Goal: Task Accomplishment & Management: Manage account settings

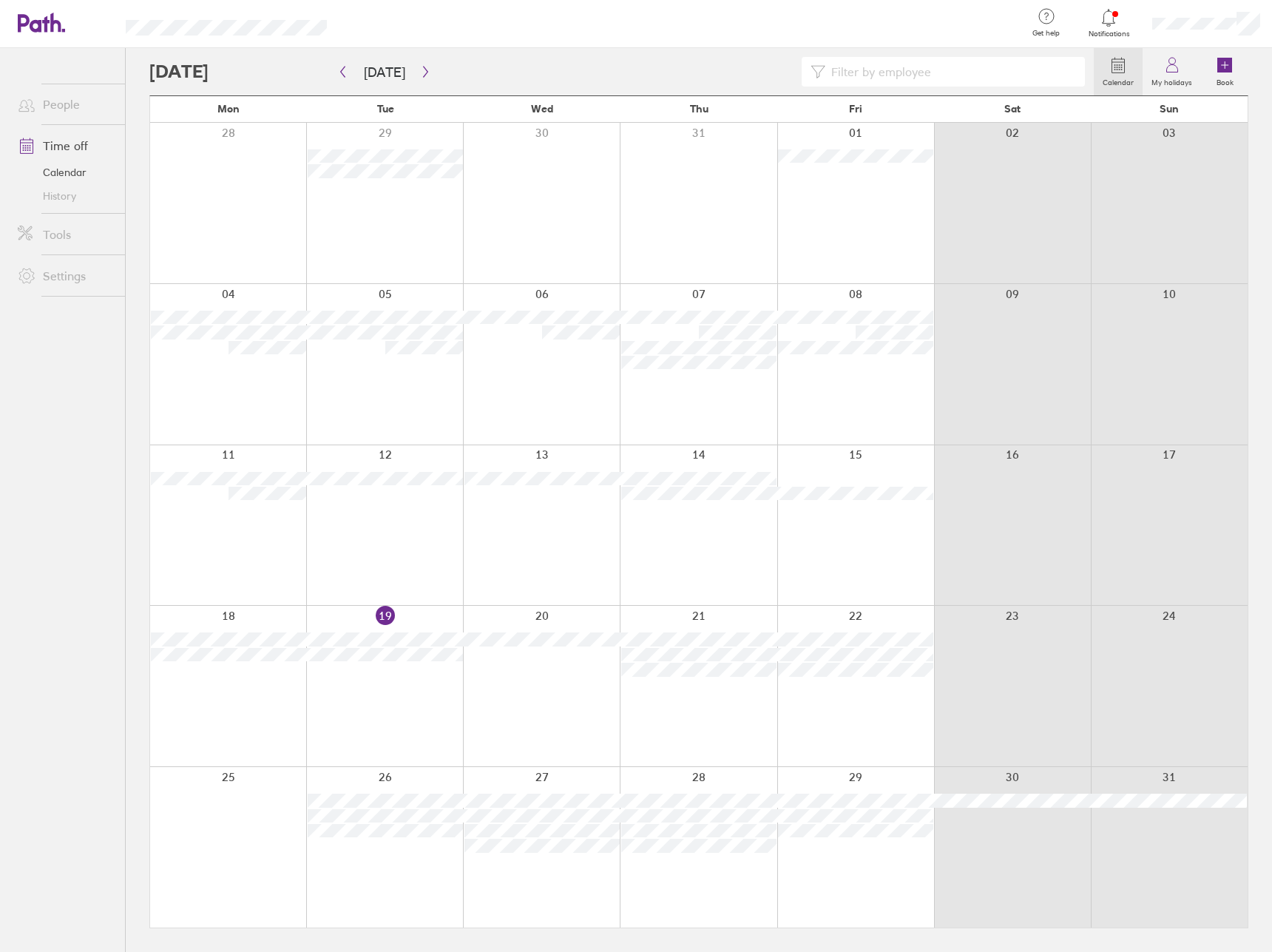
click at [432, 72] on div at bounding box center [621, 71] width 944 height 30
click at [429, 72] on button "button" at bounding box center [426, 71] width 19 height 24
click at [853, 228] on div at bounding box center [856, 203] width 157 height 161
click at [934, 228] on div at bounding box center [1013, 203] width 157 height 161
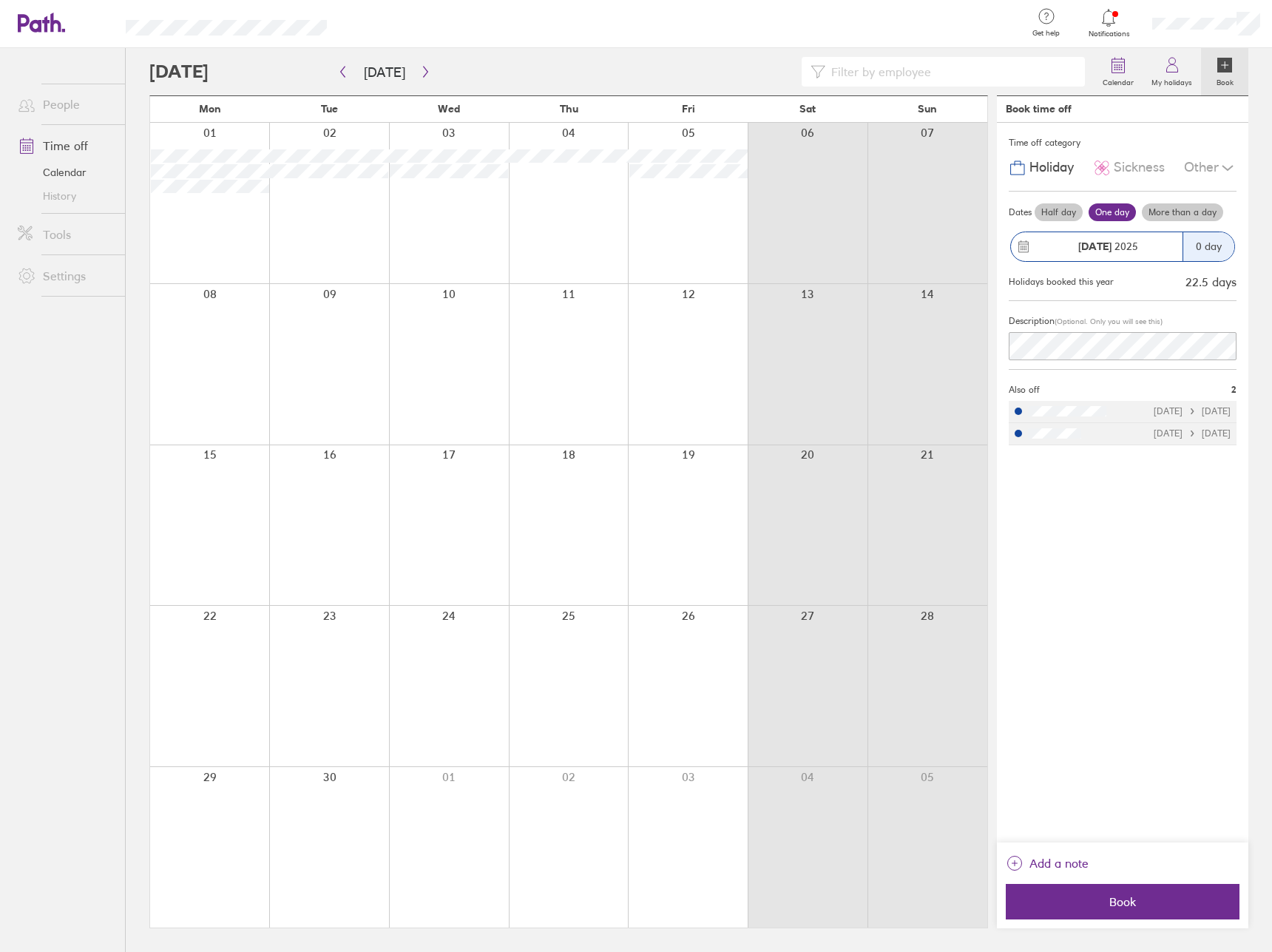
click at [1161, 527] on div "Time off category Holiday Sickness Other Dates Half day One day More than a day…" at bounding box center [1123, 482] width 252 height 720
click at [1125, 895] on span "Book" at bounding box center [1123, 902] width 213 height 13
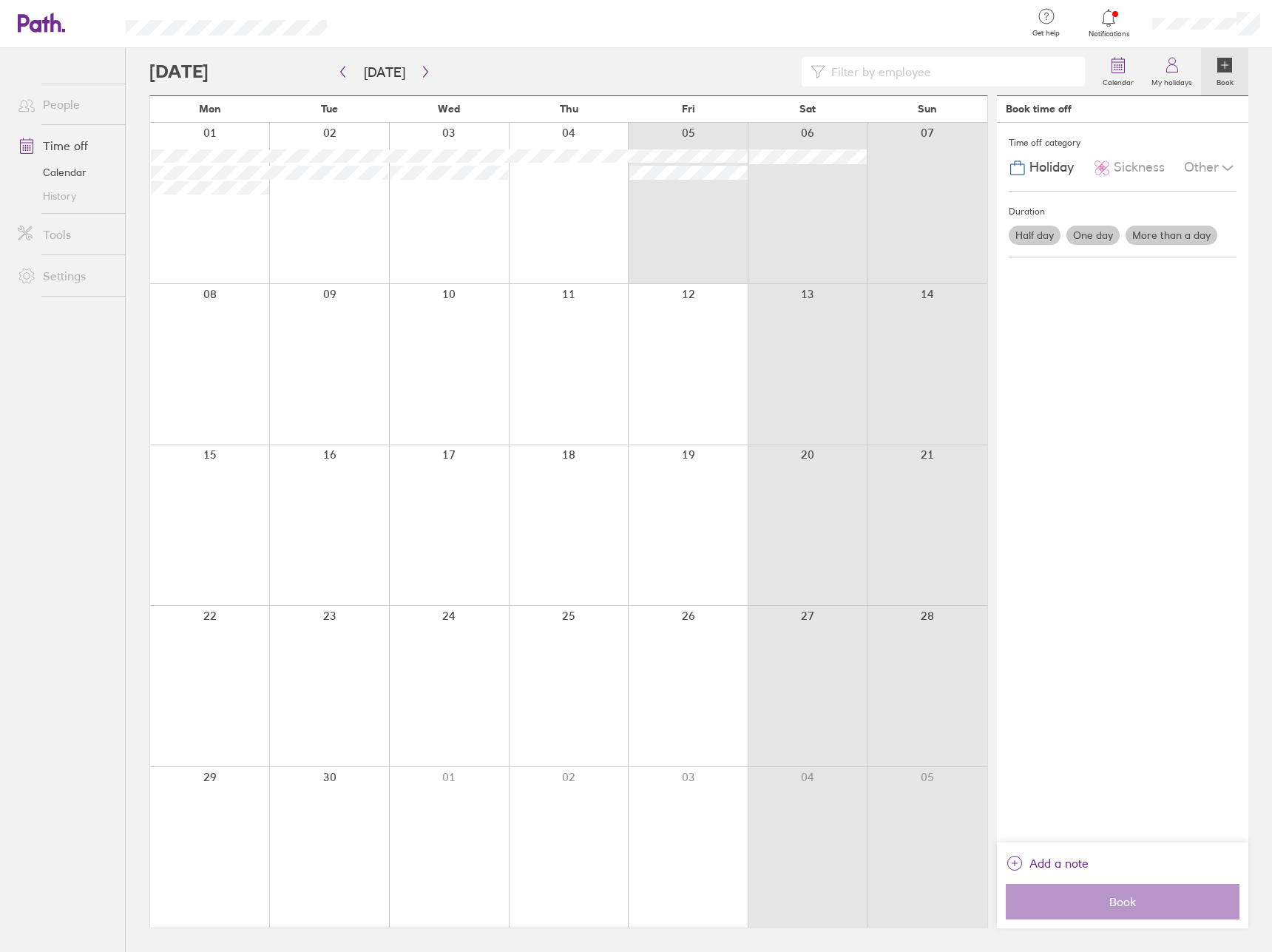
click at [712, 179] on div "01 02 03 04 05 06 07" at bounding box center [568, 158] width 837 height 72
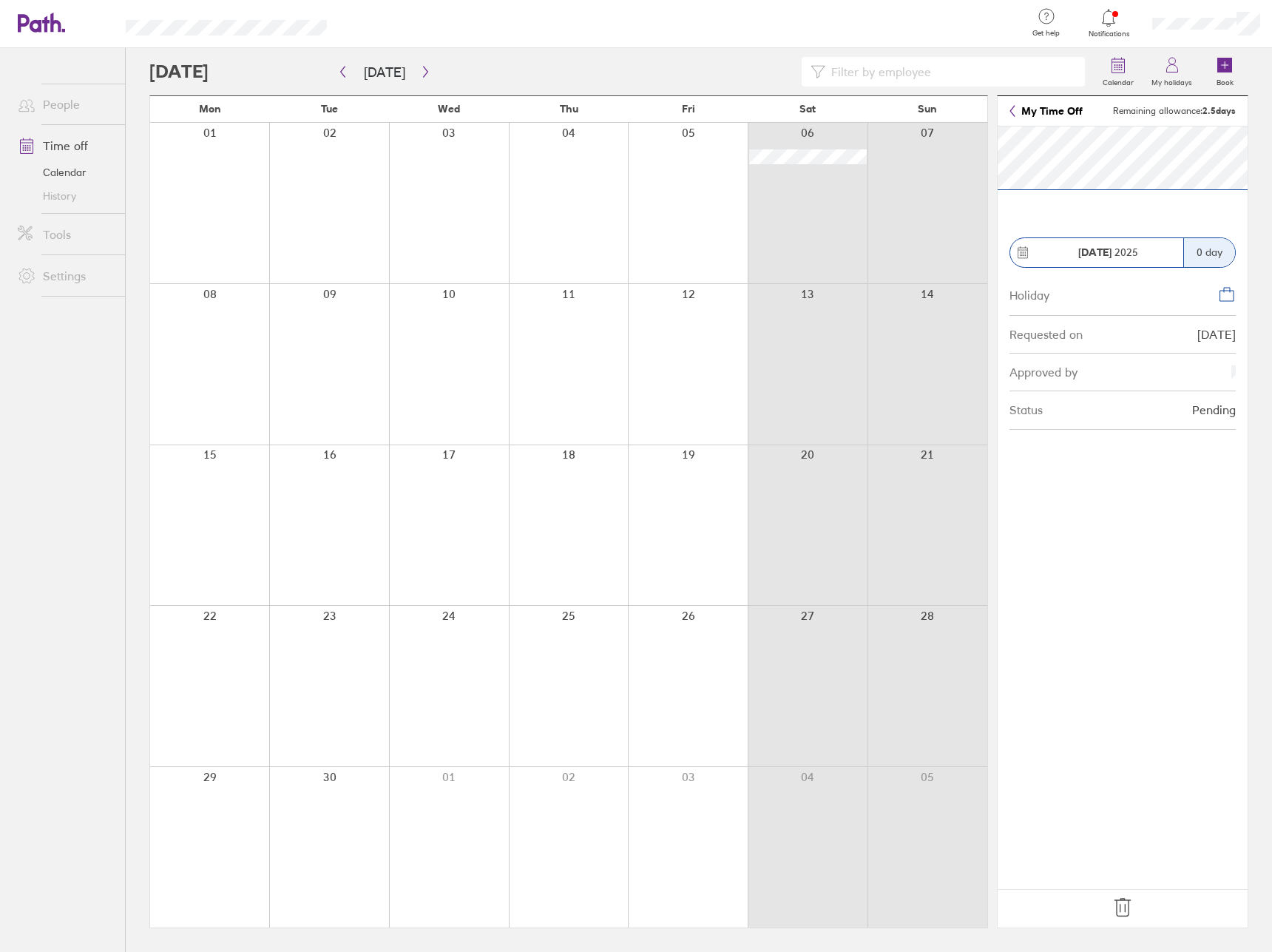
click at [1117, 915] on icon at bounding box center [1123, 907] width 16 height 18
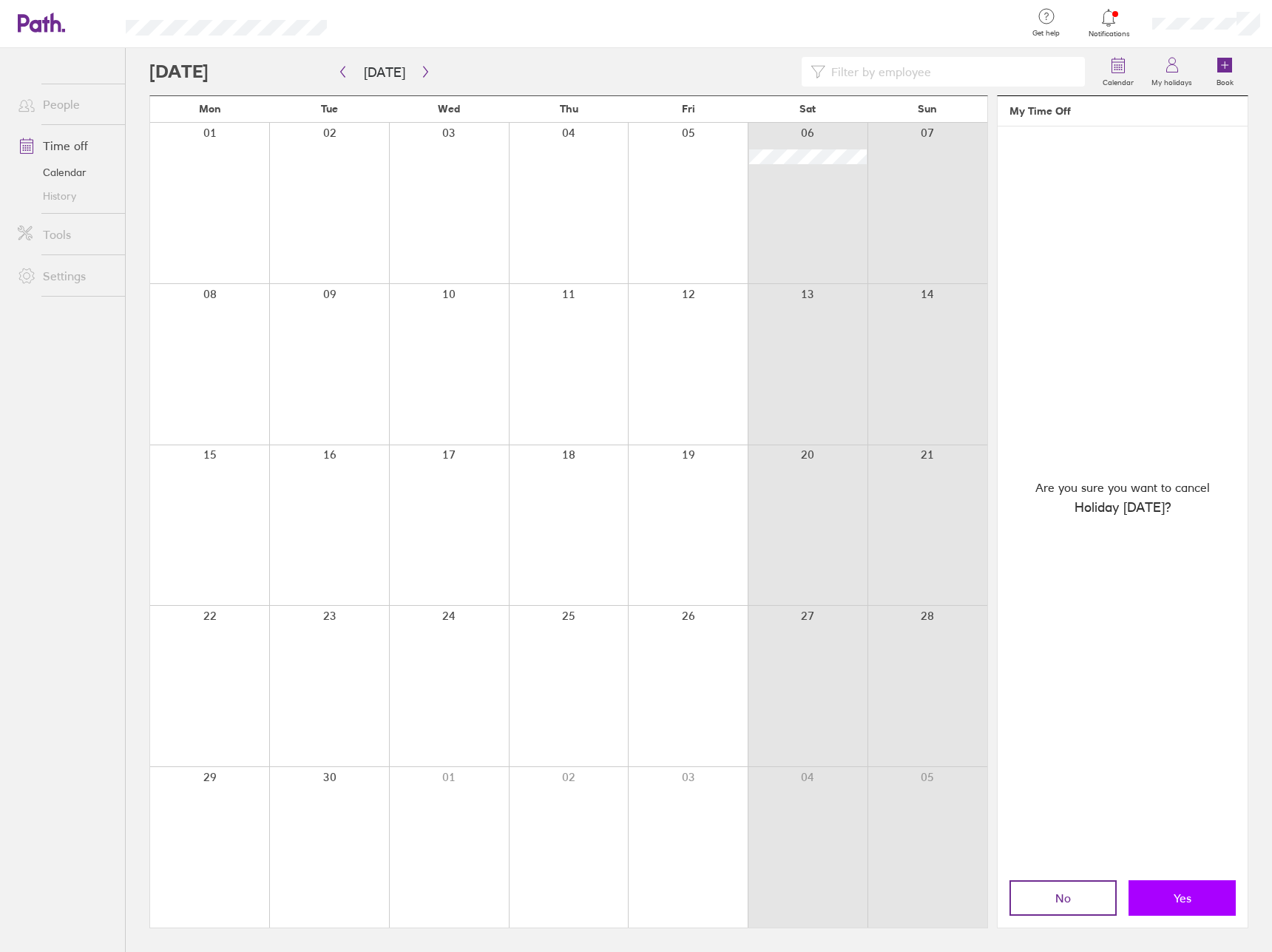
click at [1183, 884] on button "Yes" at bounding box center [1183, 898] width 107 height 36
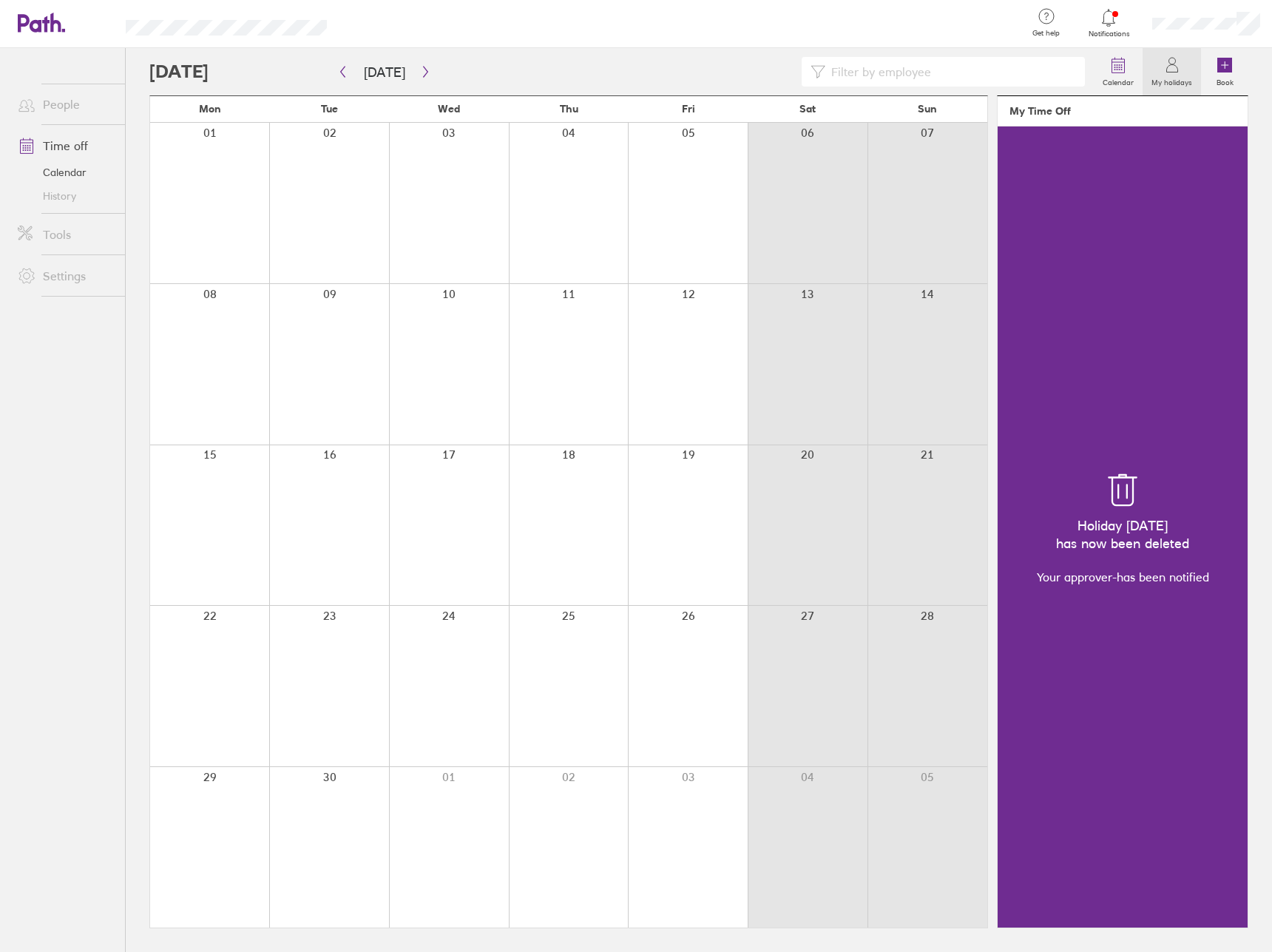
click at [696, 243] on div at bounding box center [688, 203] width 120 height 161
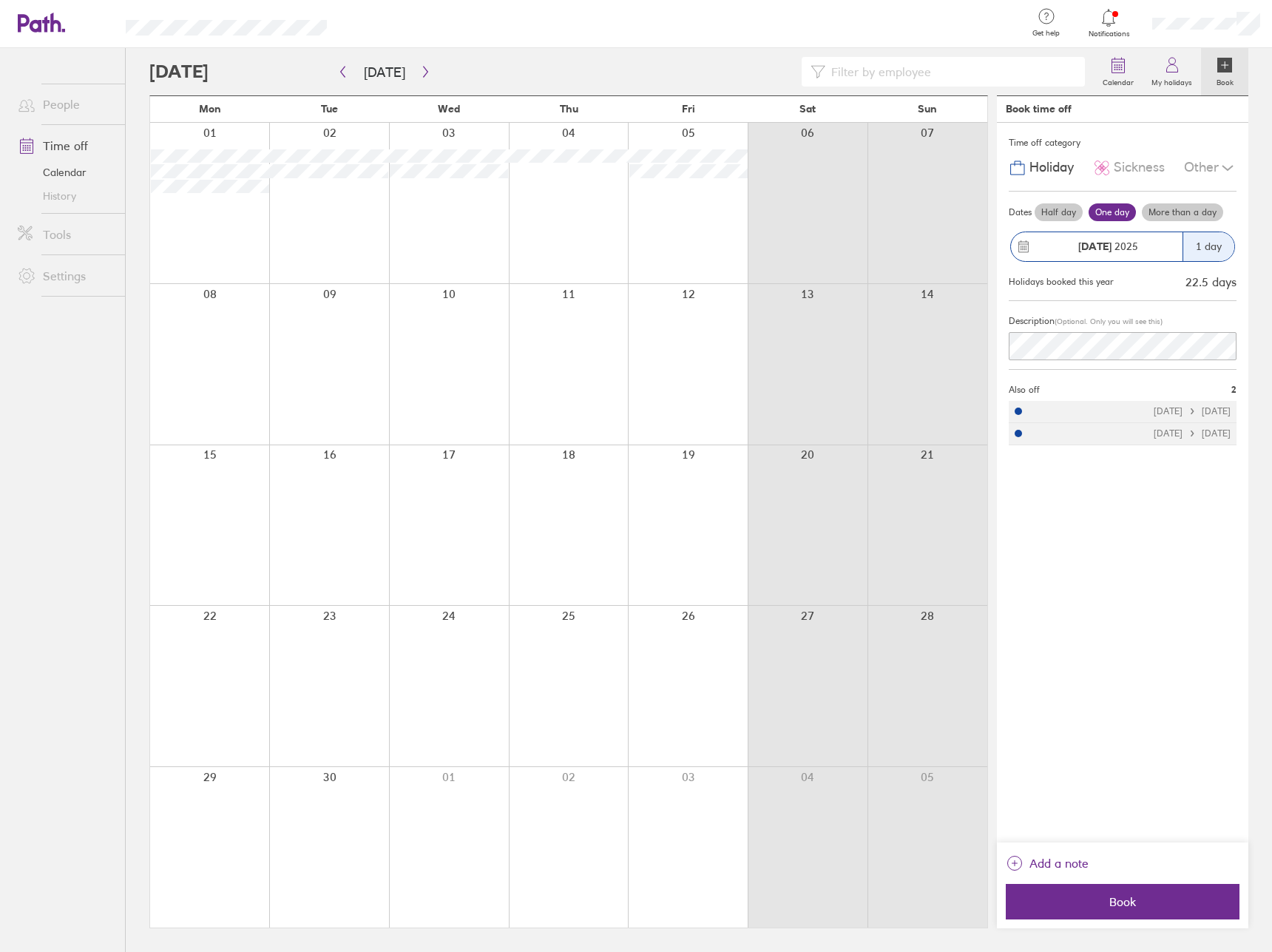
click at [664, 240] on div at bounding box center [688, 203] width 120 height 161
drag, startPoint x: 1128, startPoint y: 899, endPoint x: 1182, endPoint y: 626, distance: 278.3
click at [1182, 626] on div "Time off category Holiday Sickness Other Dates Half day One day More than a day…" at bounding box center [1123, 482] width 252 height 720
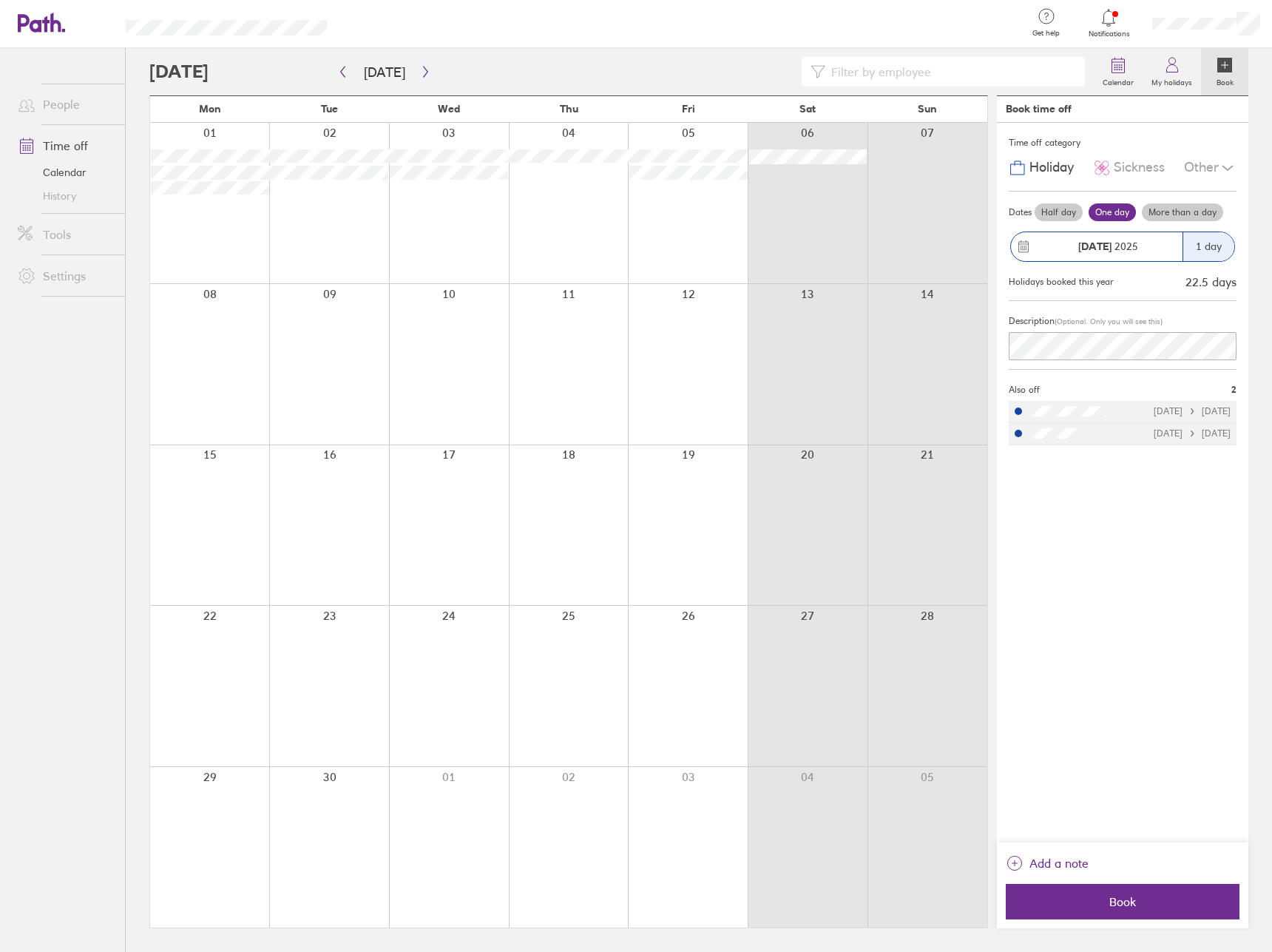
click at [1182, 626] on div "Time off category Holiday Sickness Other Dates Half day One day More than a day…" at bounding box center [1123, 482] width 252 height 720
click at [1142, 578] on div "Time off category Holiday Sickness Other Dates Half day One day More than a day…" at bounding box center [1123, 482] width 252 height 720
click at [695, 240] on div at bounding box center [688, 203] width 120 height 161
click at [1147, 898] on span "Book" at bounding box center [1123, 902] width 213 height 13
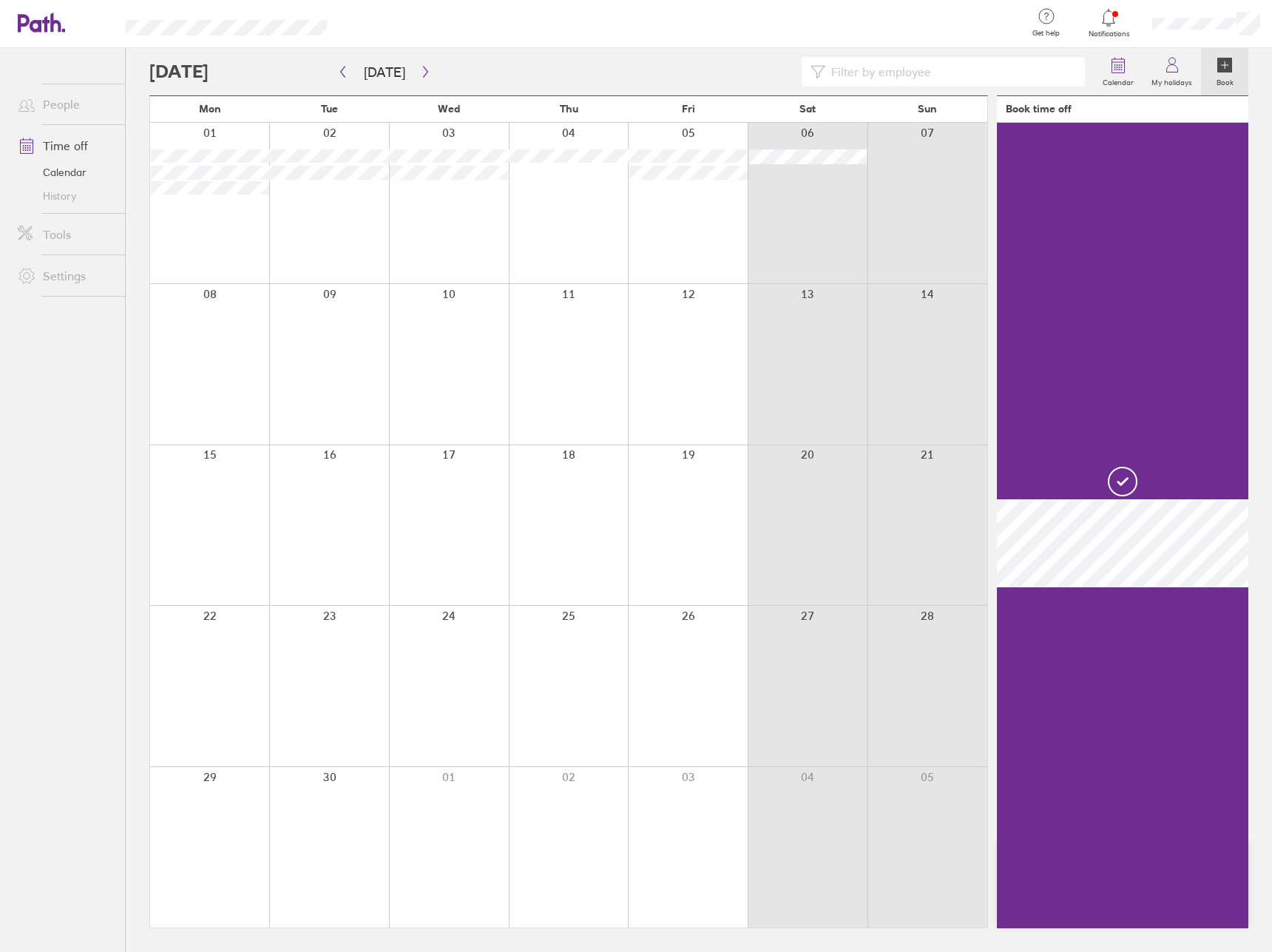
click at [1147, 898] on div at bounding box center [1123, 525] width 252 height 805
